Goal: Information Seeking & Learning: Learn about a topic

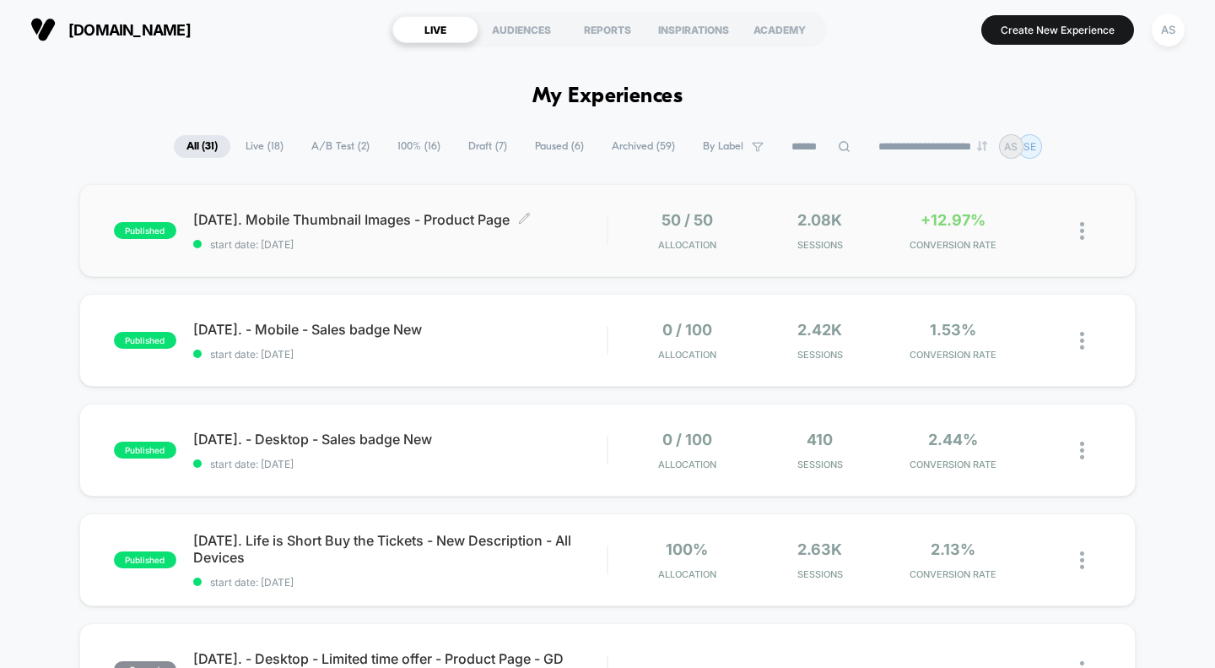
click at [336, 216] on span "[DATE]. Mobile Thumbnail Images - Product Page Click to edit experience details" at bounding box center [400, 219] width 414 height 17
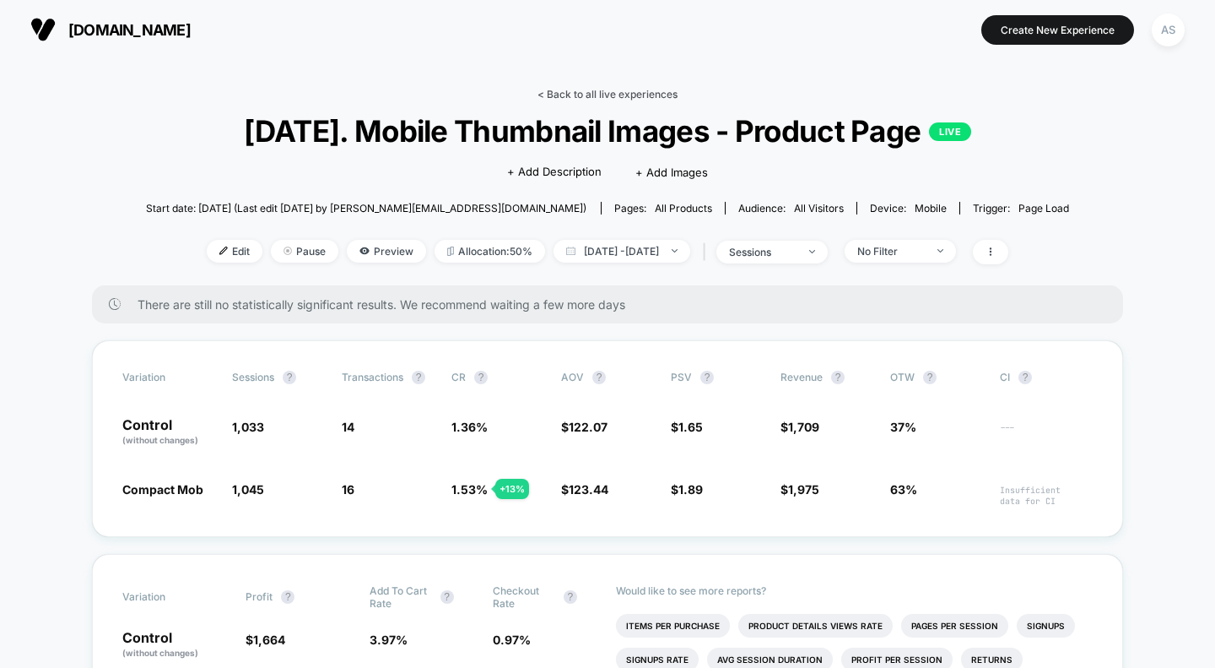
click at [593, 93] on link "< Back to all live experiences" at bounding box center [608, 94] width 140 height 13
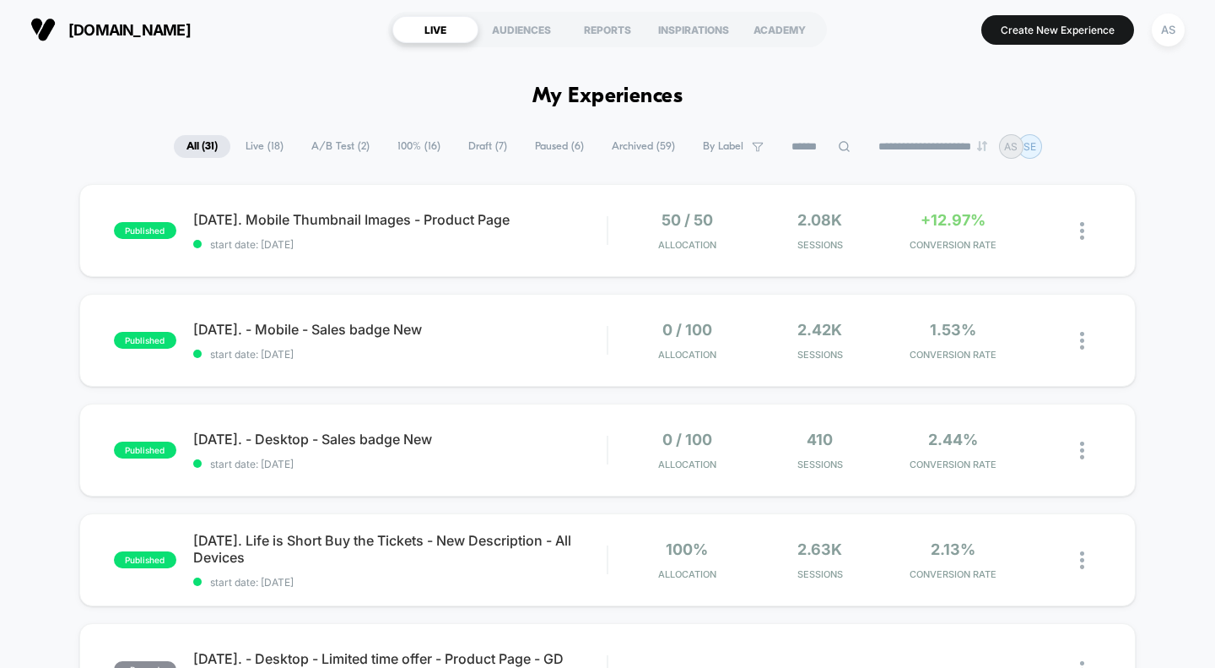
click at [355, 157] on span "A/B Test ( 2 )" at bounding box center [341, 146] width 84 height 23
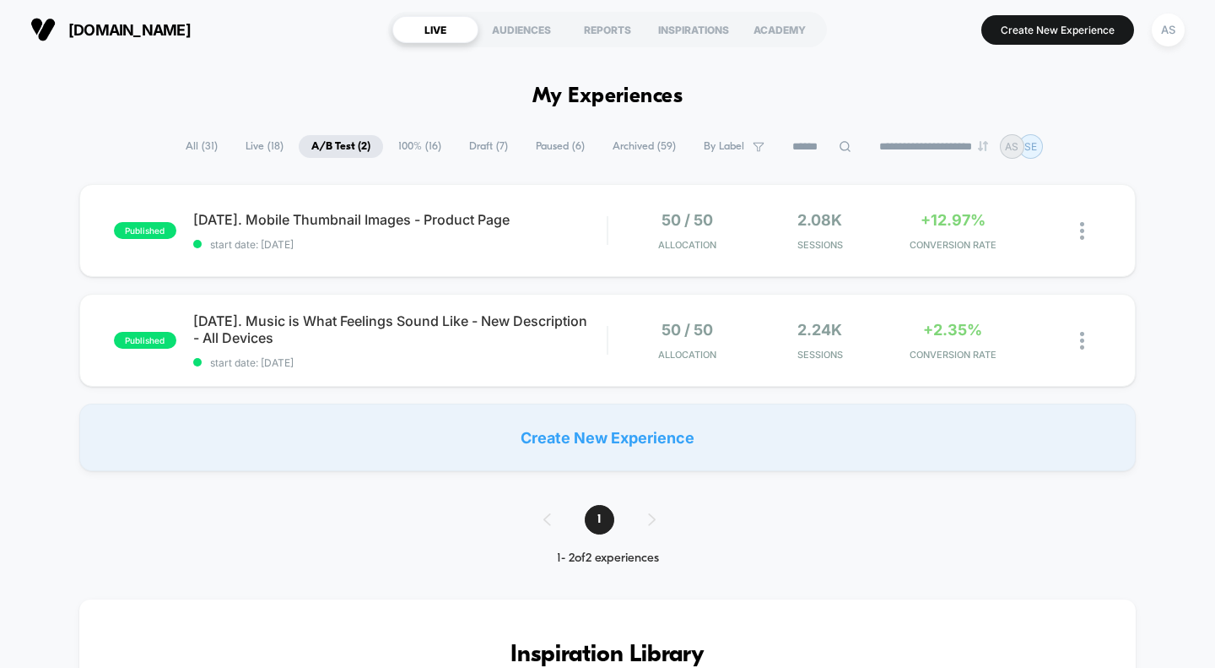
click at [188, 141] on span "All ( 31 )" at bounding box center [201, 146] width 57 height 23
